Goal: Task Accomplishment & Management: Manage account settings

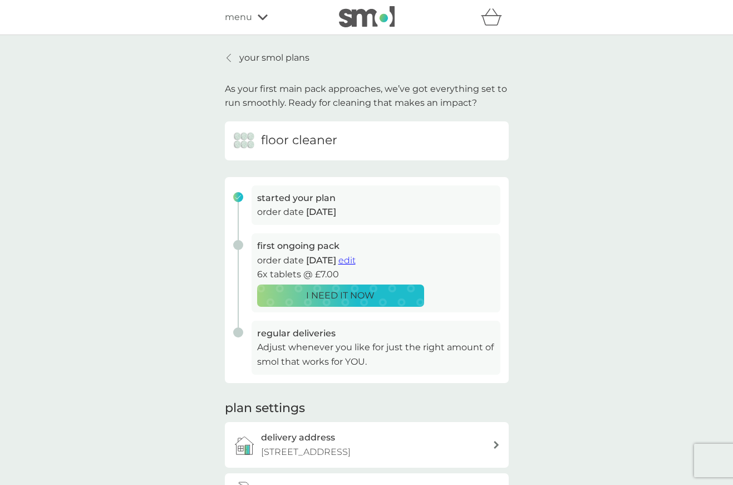
click at [274, 56] on p "your smol plans" at bounding box center [274, 58] width 70 height 14
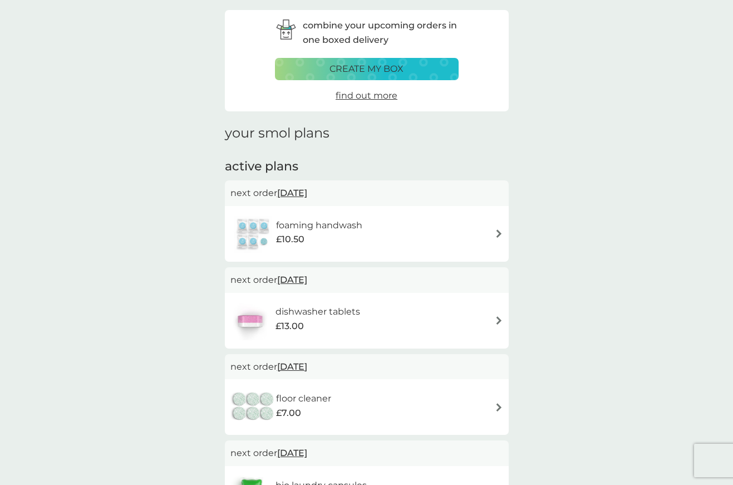
scroll to position [50, 0]
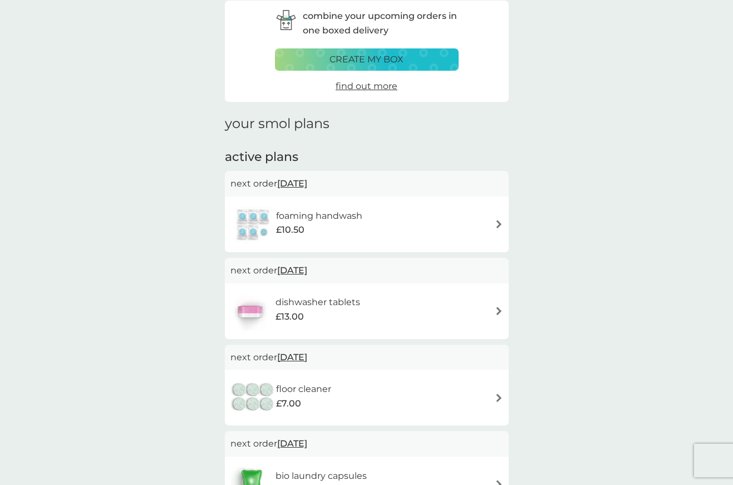
click at [497, 221] on img at bounding box center [499, 224] width 8 height 8
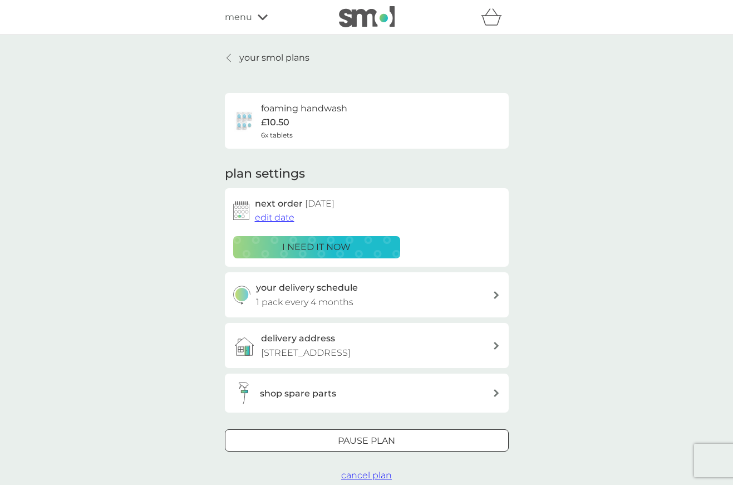
click at [273, 218] on span "edit date" at bounding box center [275, 217] width 40 height 11
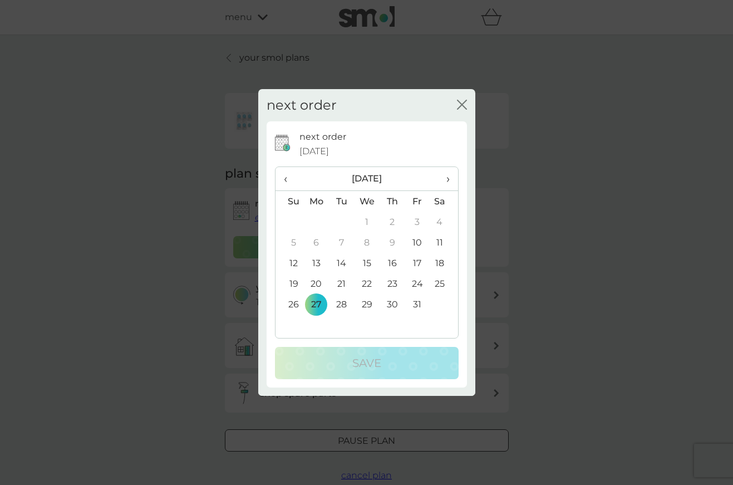
click at [447, 176] on span "›" at bounding box center [443, 178] width 11 height 23
click at [319, 241] on td "3" at bounding box center [317, 242] width 26 height 21
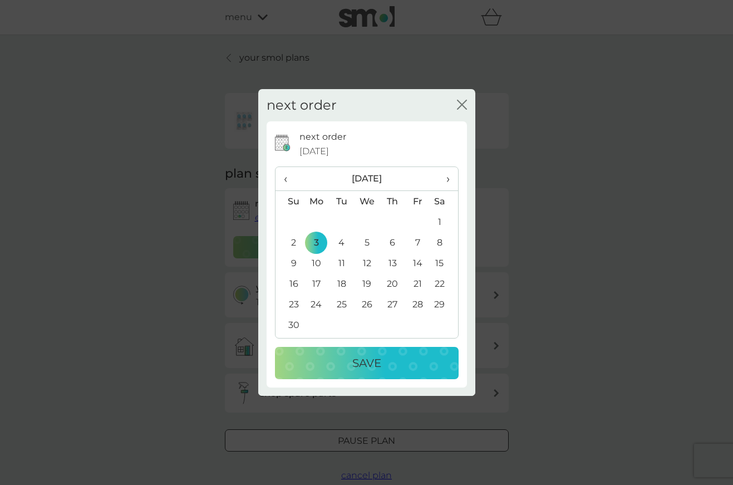
click at [352, 368] on p "Save" at bounding box center [366, 363] width 29 height 18
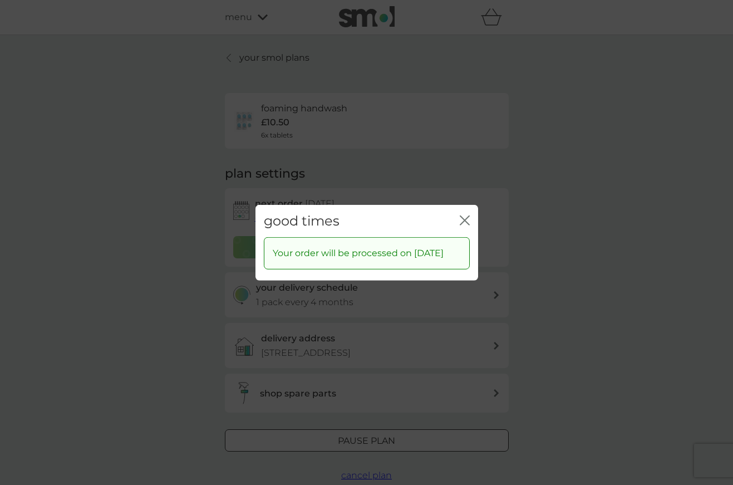
click at [466, 215] on icon "close" at bounding box center [465, 220] width 10 height 10
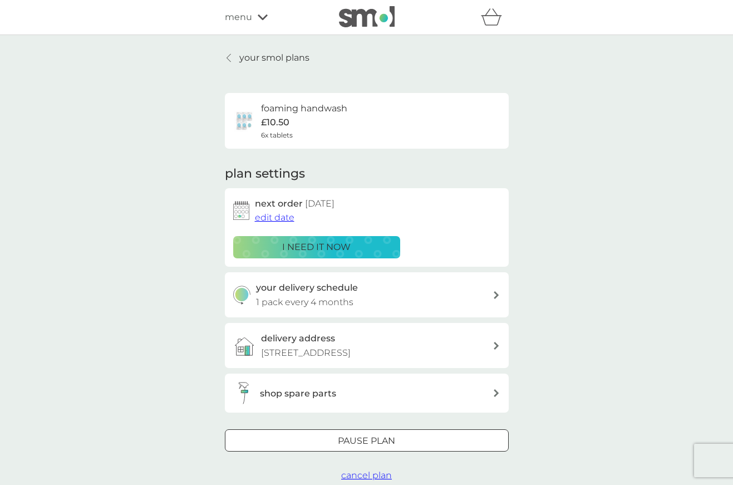
click at [248, 53] on p "your smol plans" at bounding box center [274, 58] width 70 height 14
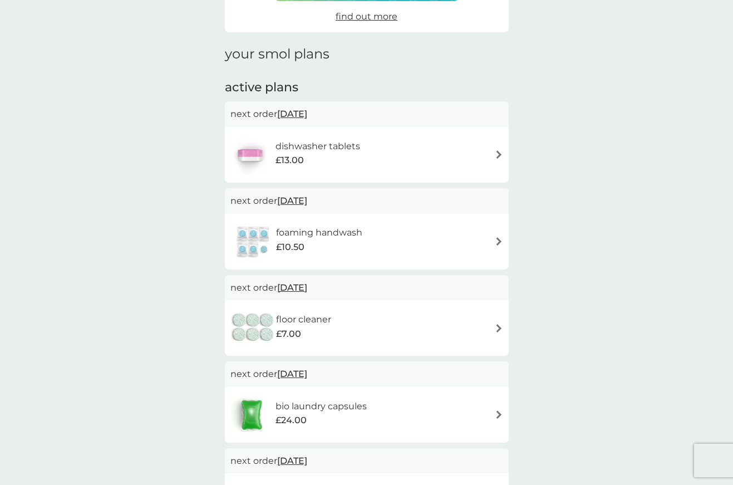
scroll to position [136, 0]
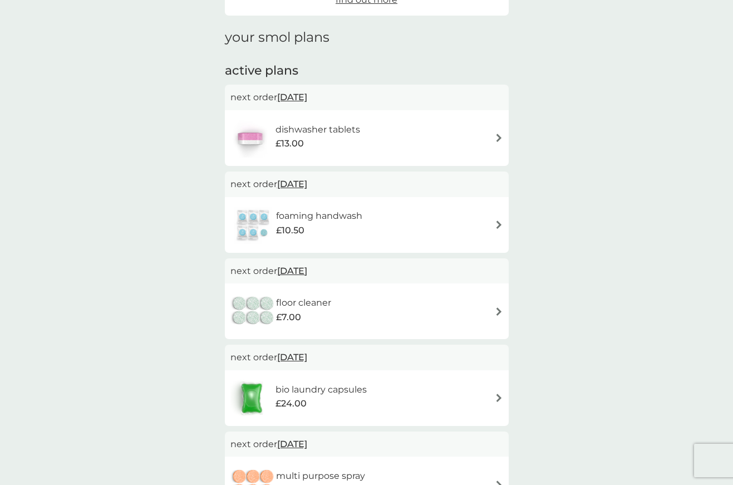
click at [307, 355] on span "[DATE]" at bounding box center [292, 357] width 30 height 22
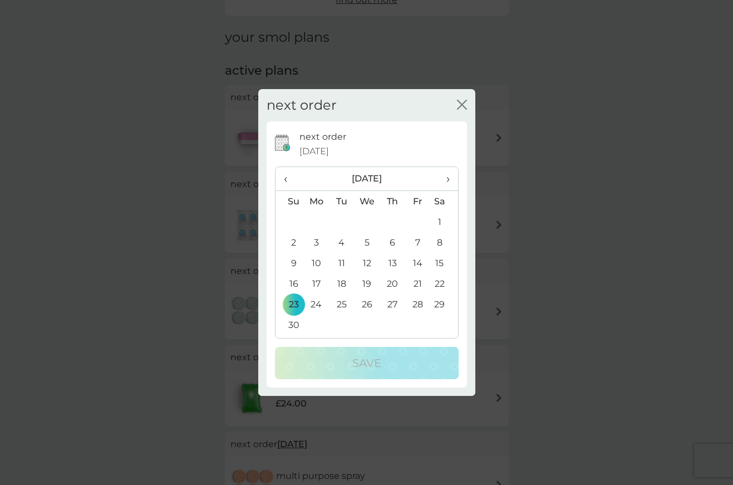
click at [316, 240] on td "3" at bounding box center [317, 242] width 26 height 21
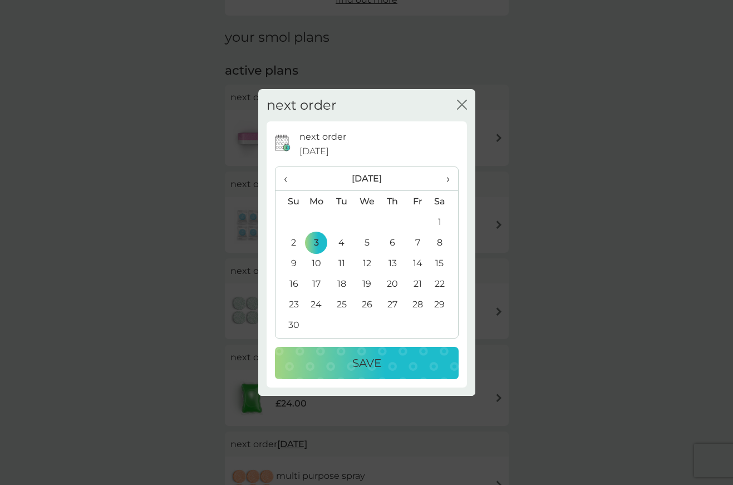
click at [364, 362] on p "Save" at bounding box center [366, 363] width 29 height 18
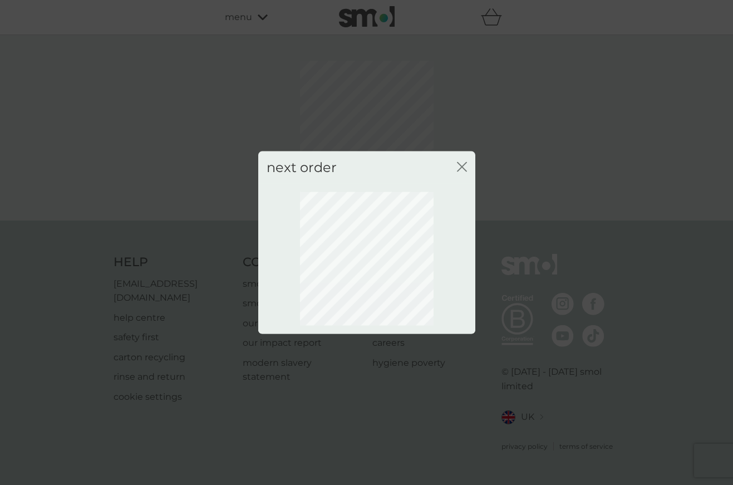
scroll to position [0, 0]
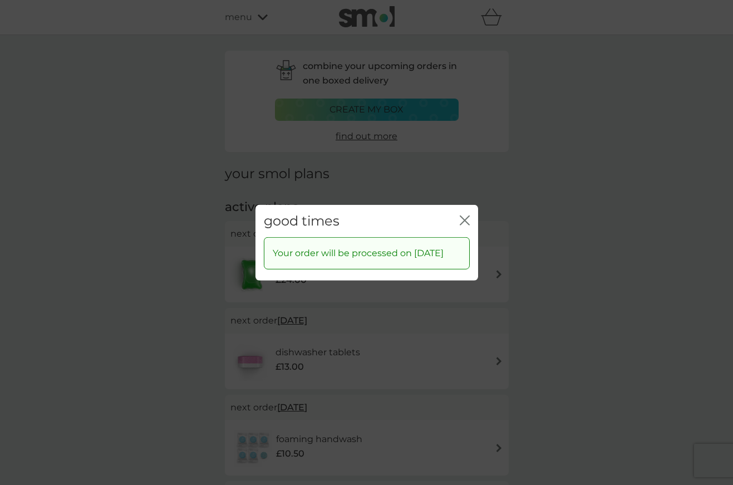
click at [465, 215] on icon "close" at bounding box center [465, 220] width 10 height 10
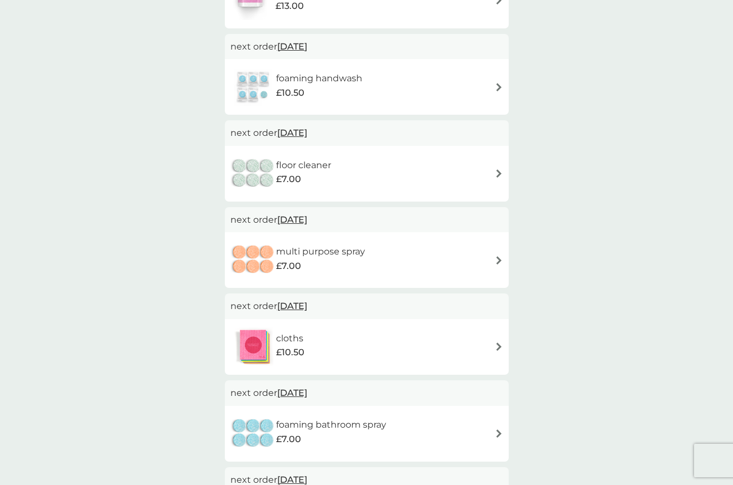
scroll to position [730, 0]
